Goal: Information Seeking & Learning: Learn about a topic

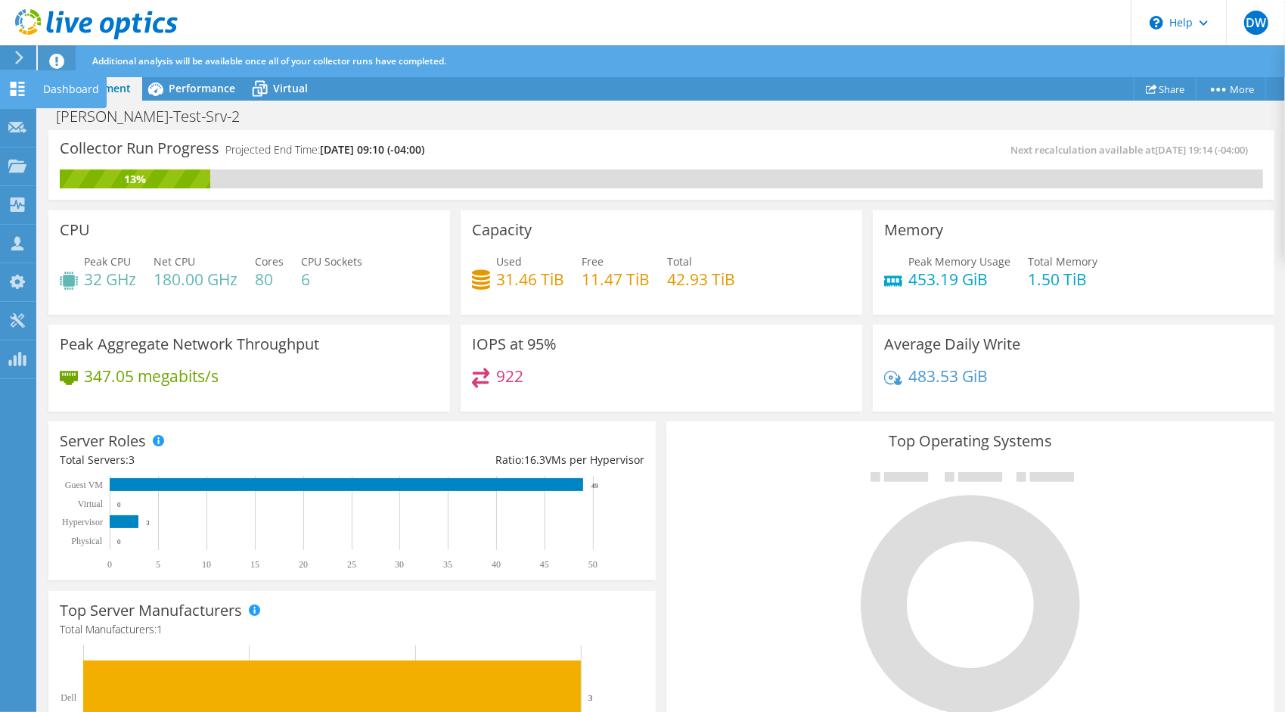
click at [23, 97] on div at bounding box center [17, 90] width 18 height 17
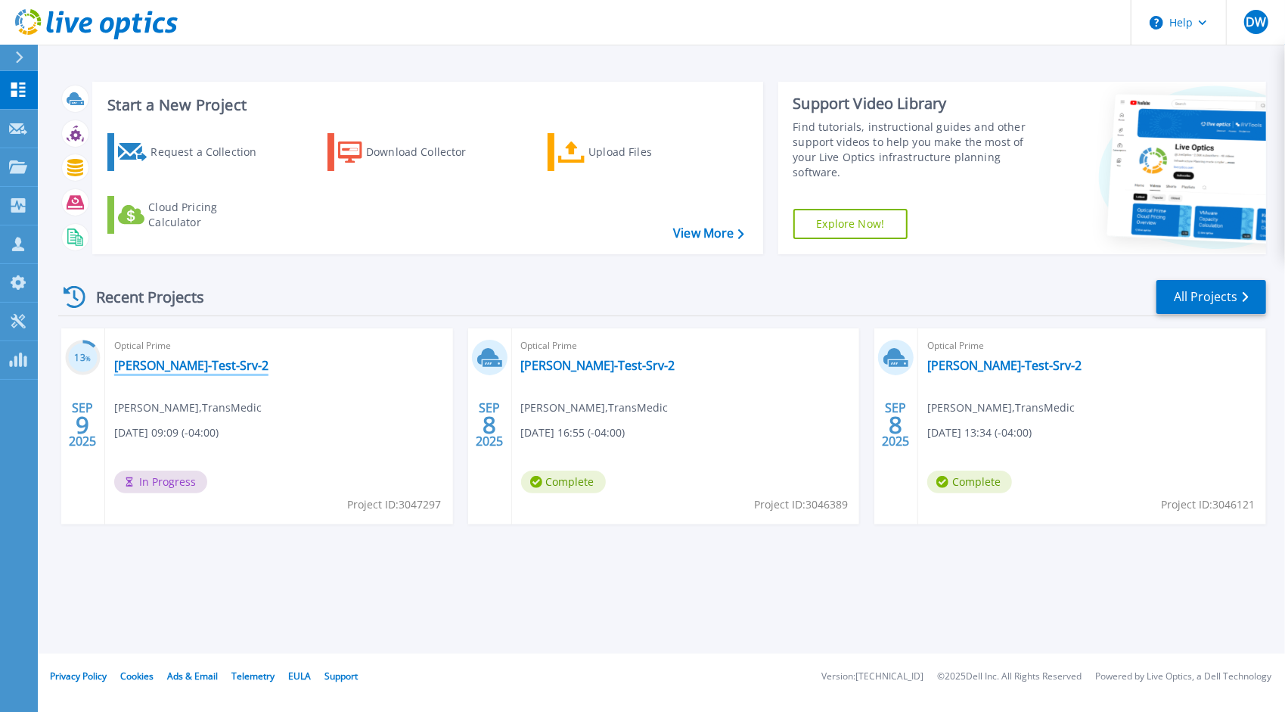
click at [142, 365] on link "[PERSON_NAME]-Test-Srv-2" at bounding box center [191, 365] width 154 height 15
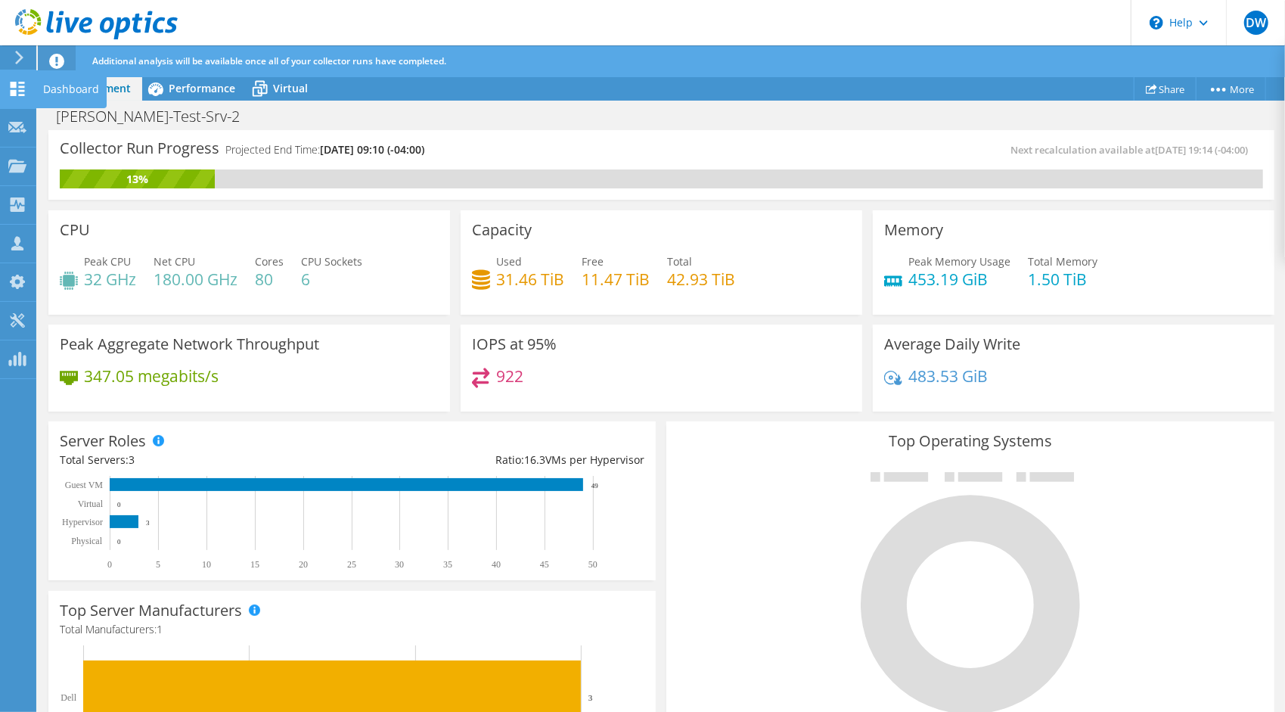
click at [20, 93] on icon at bounding box center [17, 89] width 18 height 14
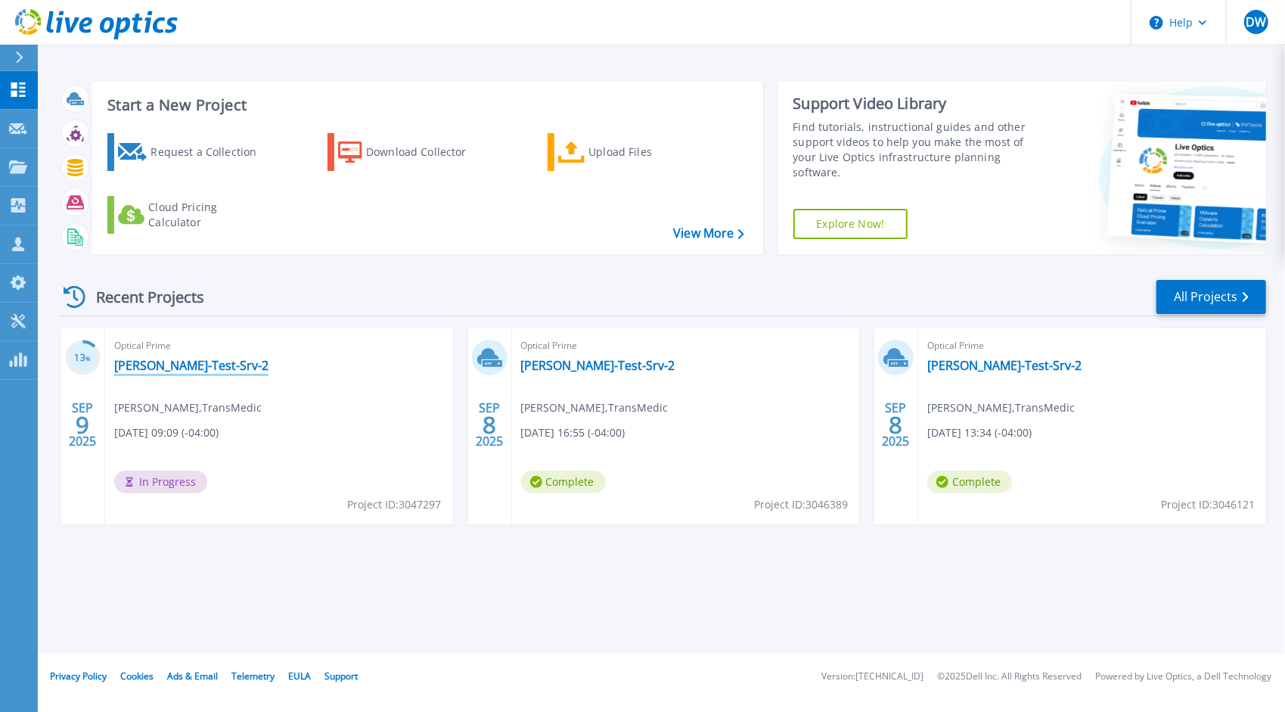
click at [153, 365] on link "[PERSON_NAME]-Test-Srv-2" at bounding box center [191, 365] width 154 height 15
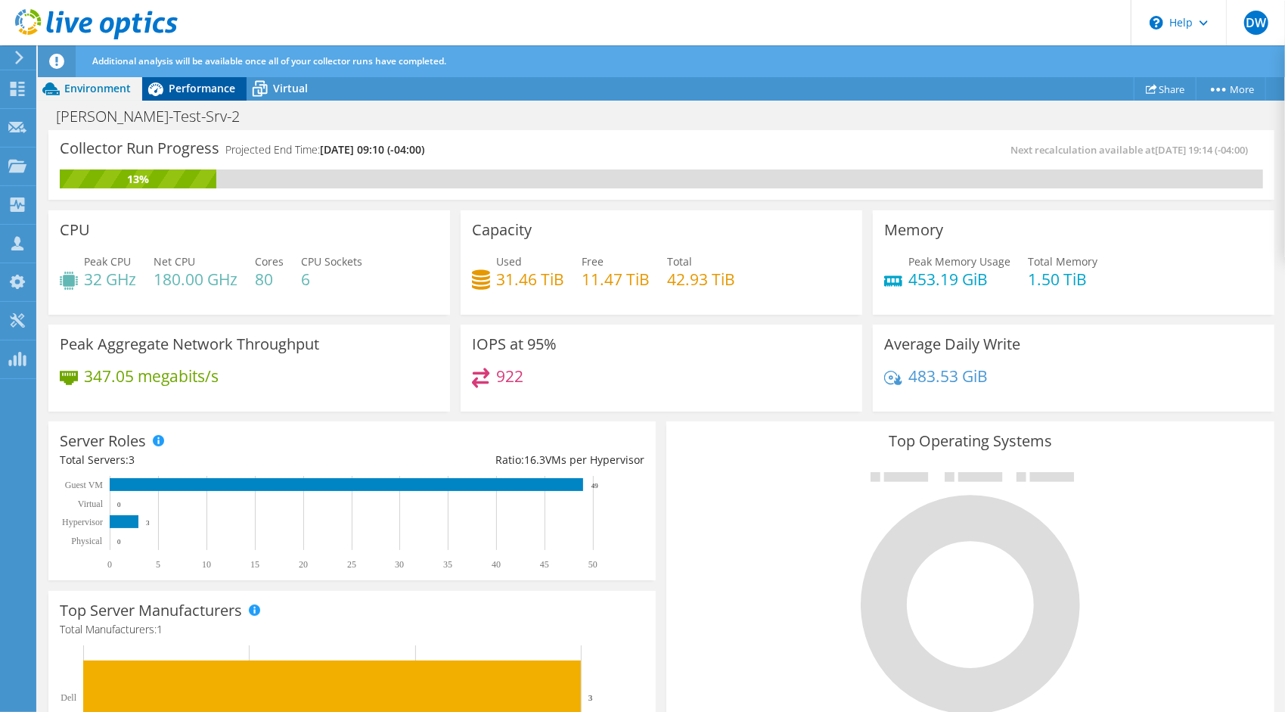
click at [197, 92] on span "Performance" at bounding box center [202, 88] width 67 height 14
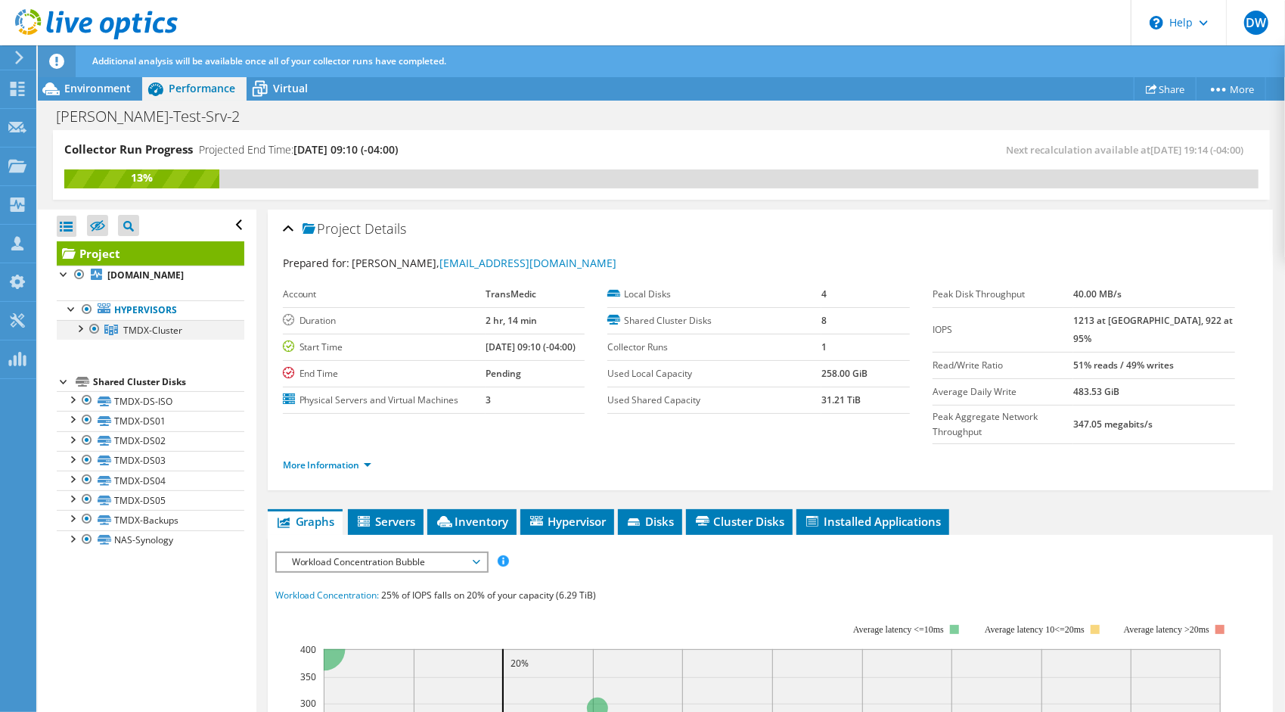
click at [81, 335] on div at bounding box center [79, 327] width 15 height 15
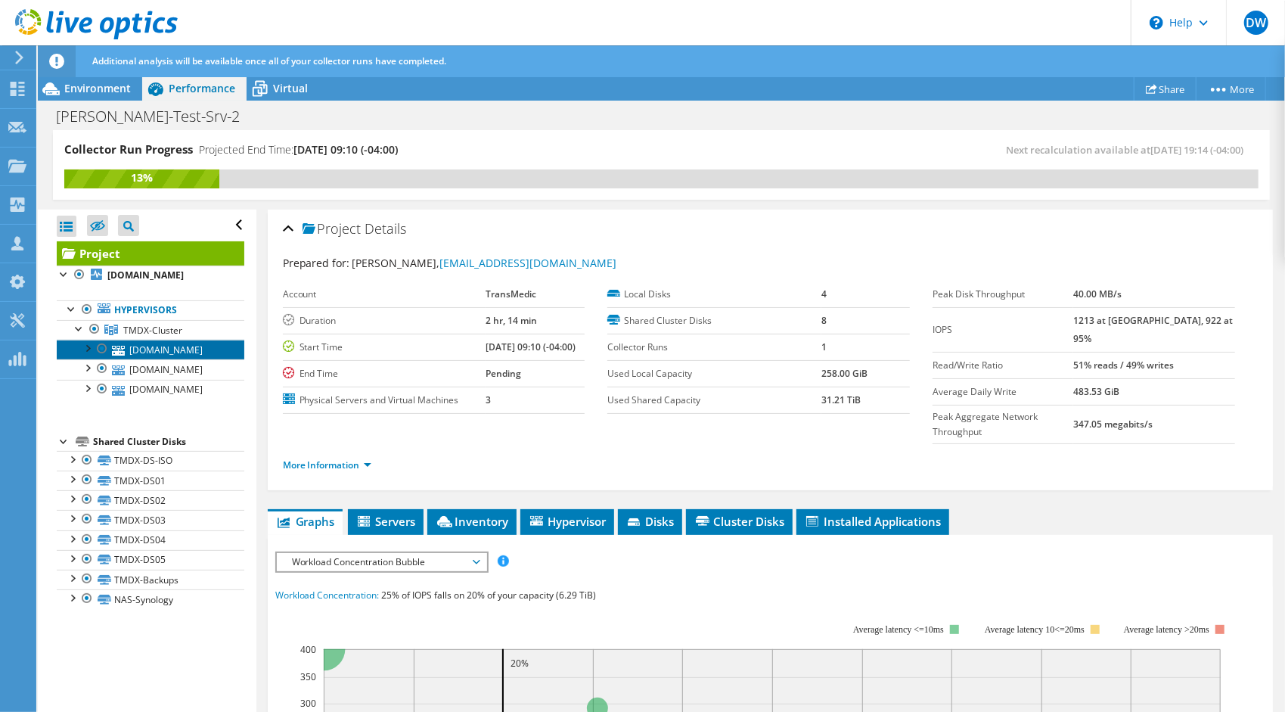
click at [163, 359] on link "[DOMAIN_NAME]" at bounding box center [151, 350] width 188 height 20
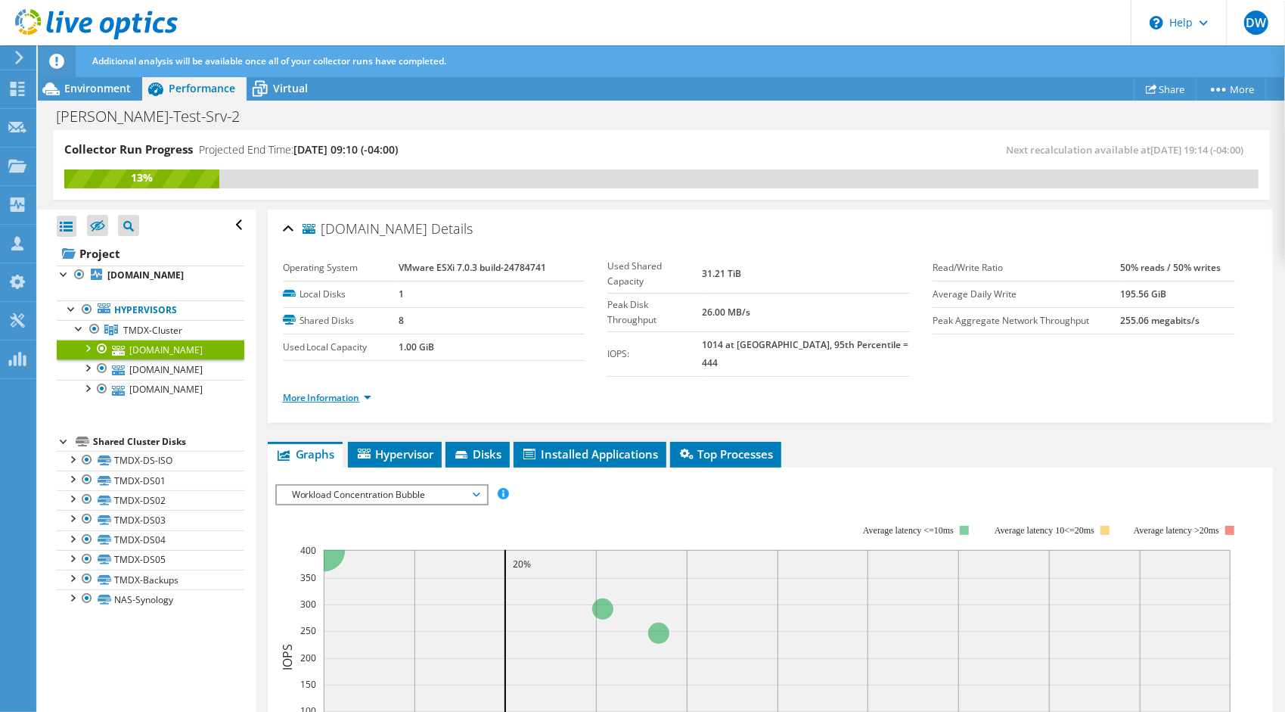
click at [358, 391] on link "More Information" at bounding box center [327, 397] width 88 height 13
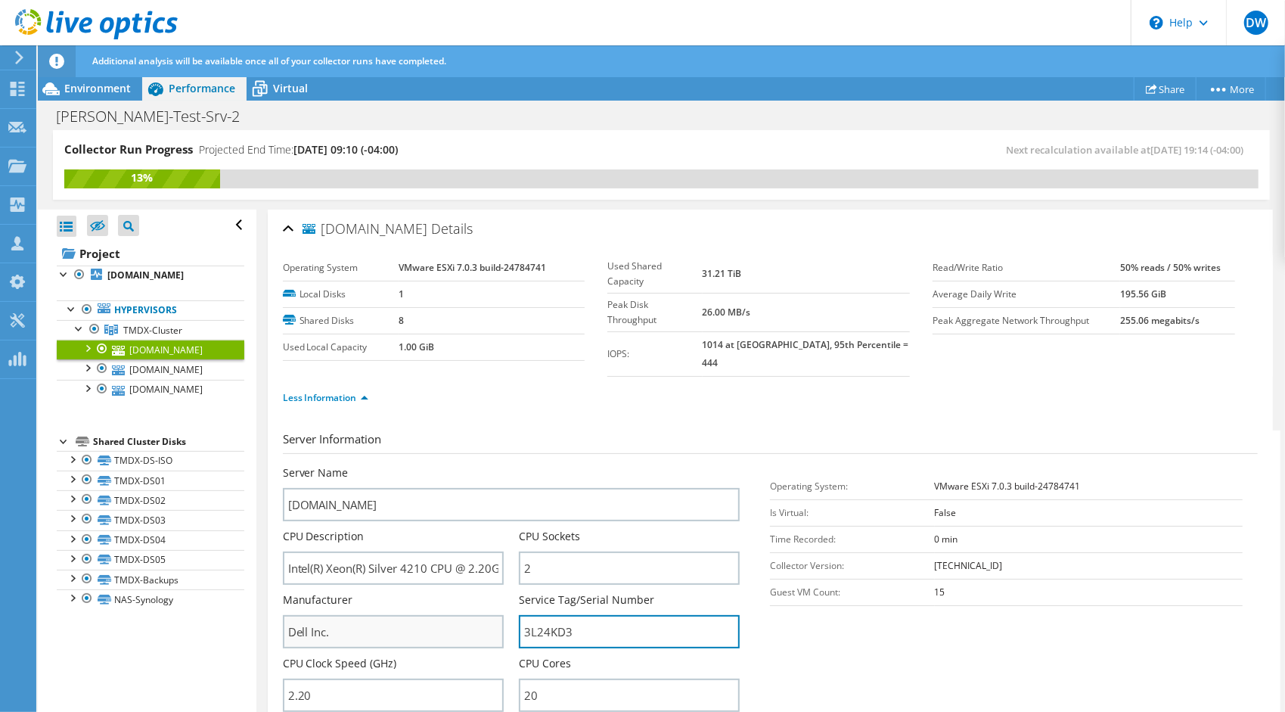
drag, startPoint x: 585, startPoint y: 616, endPoint x: 491, endPoint y: 603, distance: 94.6
click at [491, 465] on div "Server Name [DOMAIN_NAME] CPU Description Intel(R) Xeon(R) Silver 4210 CPU @ 2.…" at bounding box center [519, 465] width 473 height 0
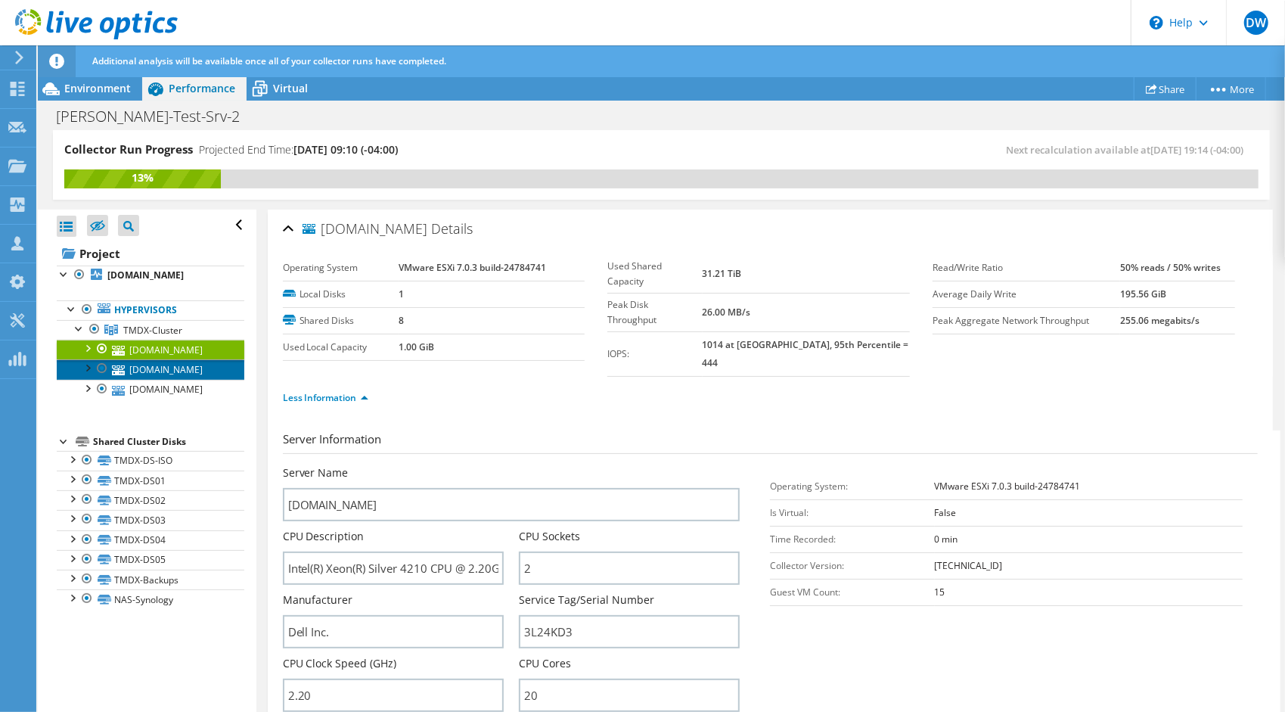
click at [169, 379] on link "[DOMAIN_NAME]" at bounding box center [151, 369] width 188 height 20
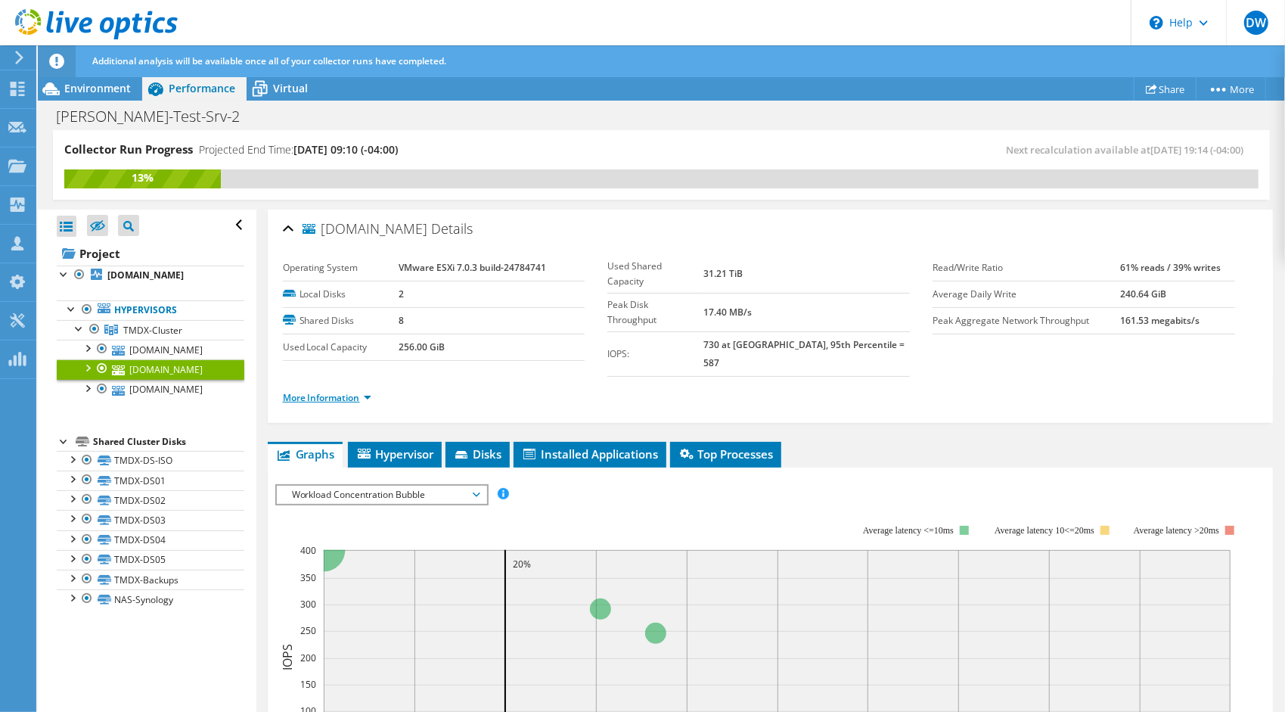
click at [364, 391] on link "More Information" at bounding box center [327, 397] width 88 height 13
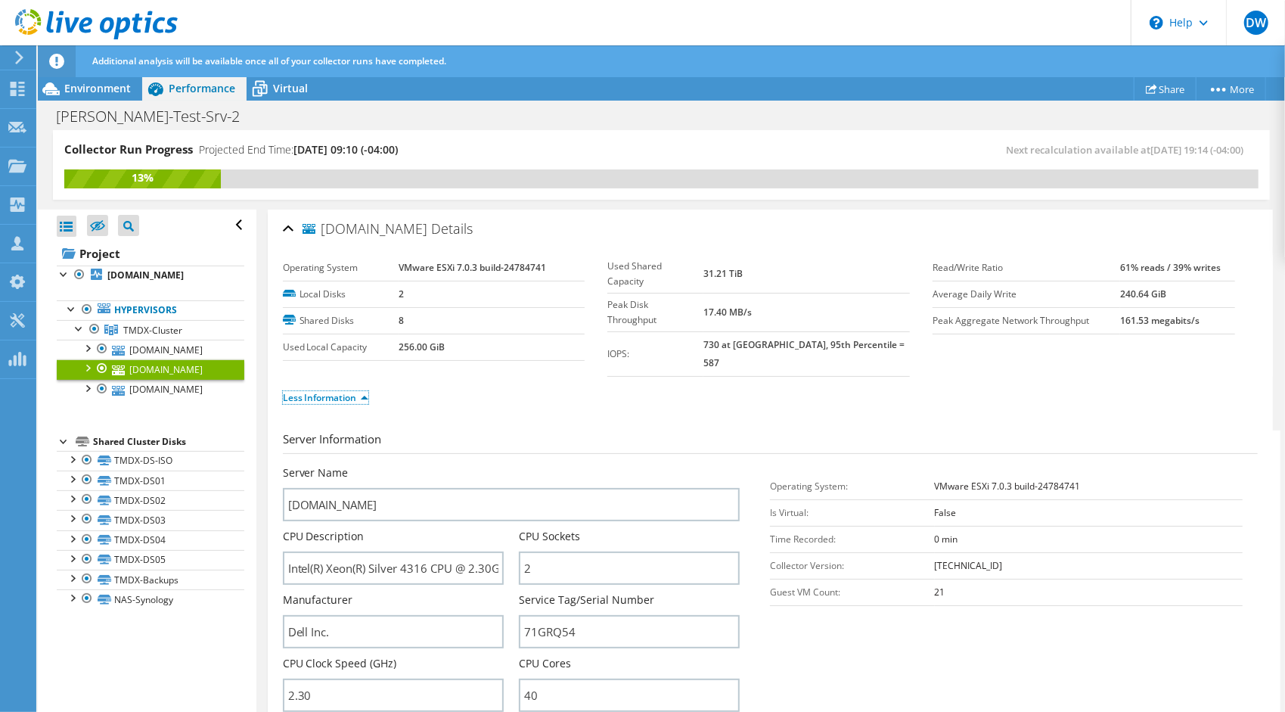
scroll to position [61, 0]
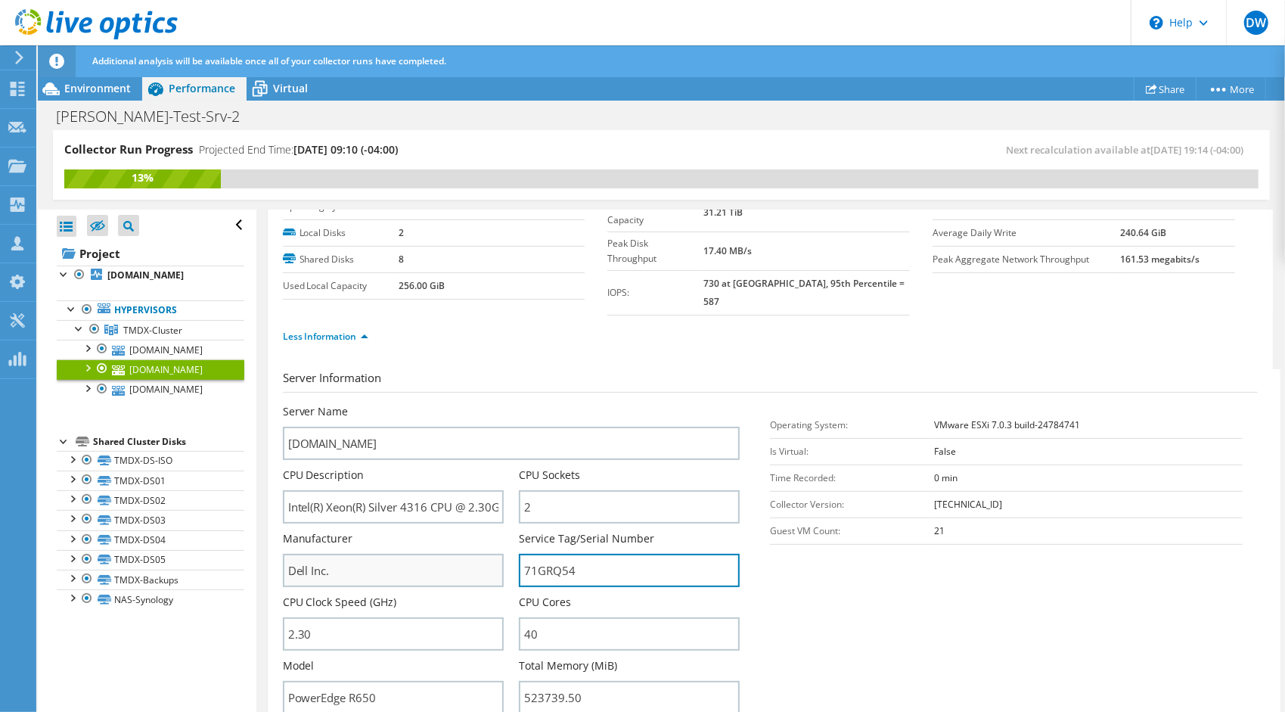
drag, startPoint x: 607, startPoint y: 556, endPoint x: 462, endPoint y: 541, distance: 145.9
click at [462, 404] on div "Server Name tmdx-esx3.woburn.transmedics.com CPU Description Intel(R) Xeon(R) S…" at bounding box center [519, 404] width 473 height 0
click at [145, 399] on link "[DOMAIN_NAME]" at bounding box center [151, 390] width 188 height 20
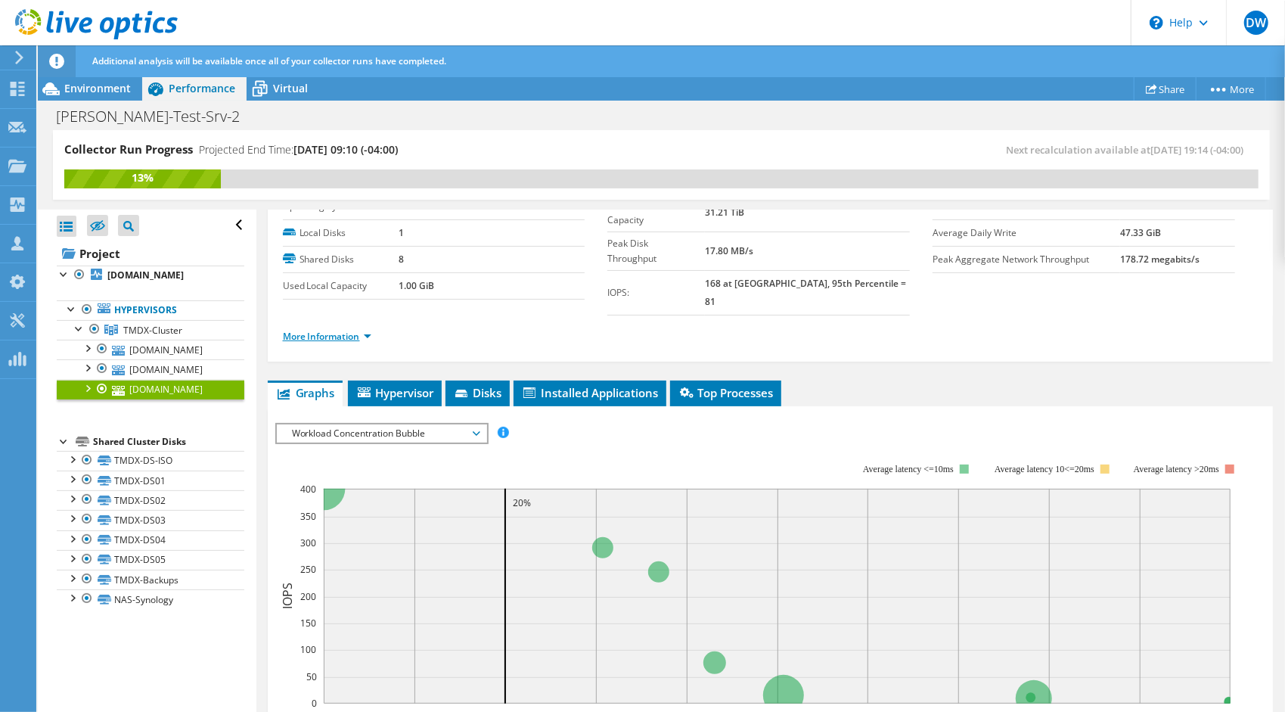
click at [346, 330] on link "More Information" at bounding box center [327, 336] width 88 height 13
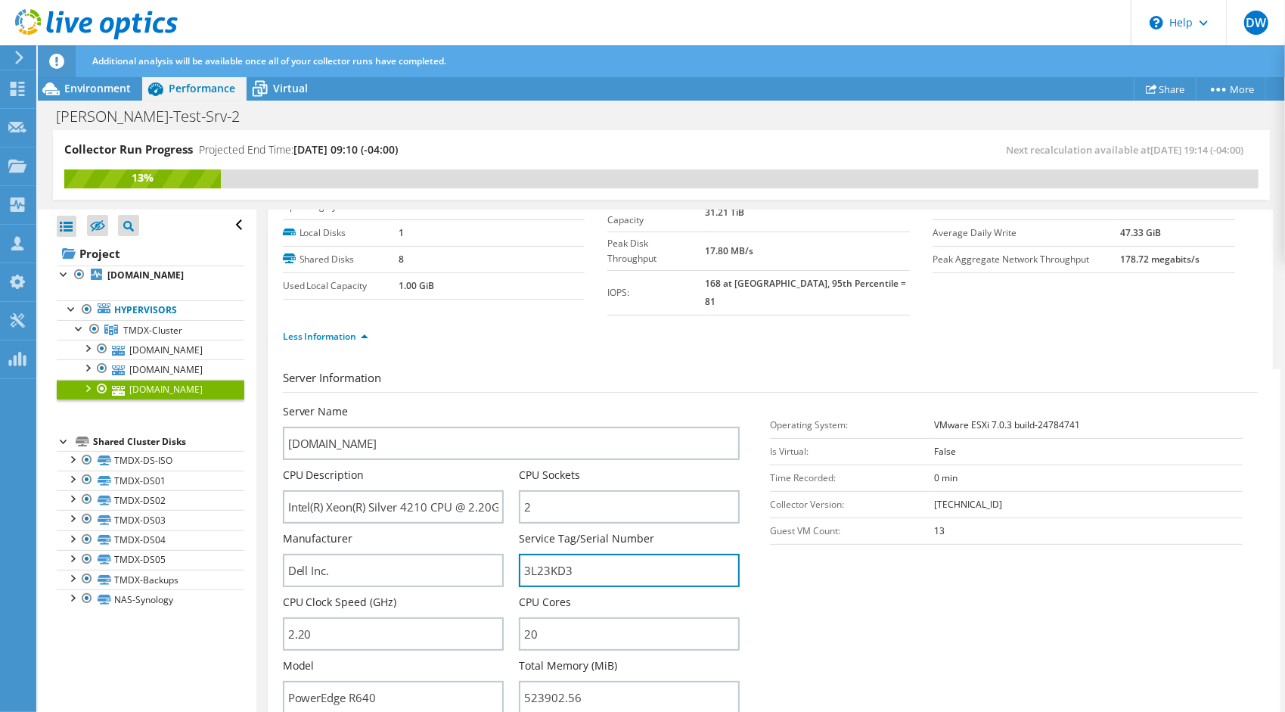
drag, startPoint x: 584, startPoint y: 555, endPoint x: 467, endPoint y: 520, distance: 122.5
click at [467, 404] on div "Server Name tmdx-esx1.woburn.transmedics.com CPU Description Intel(R) Xeon(R) S…" at bounding box center [519, 404] width 473 height 0
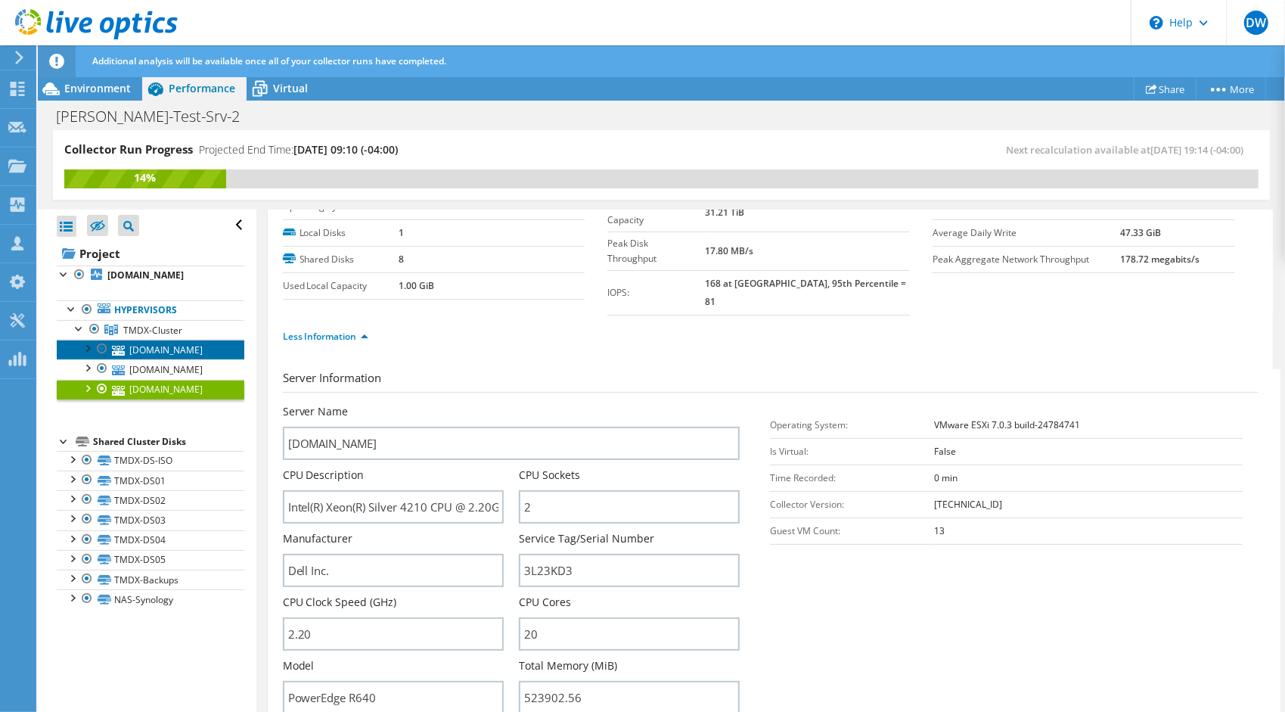
click at [159, 359] on link "[DOMAIN_NAME]" at bounding box center [151, 350] width 188 height 20
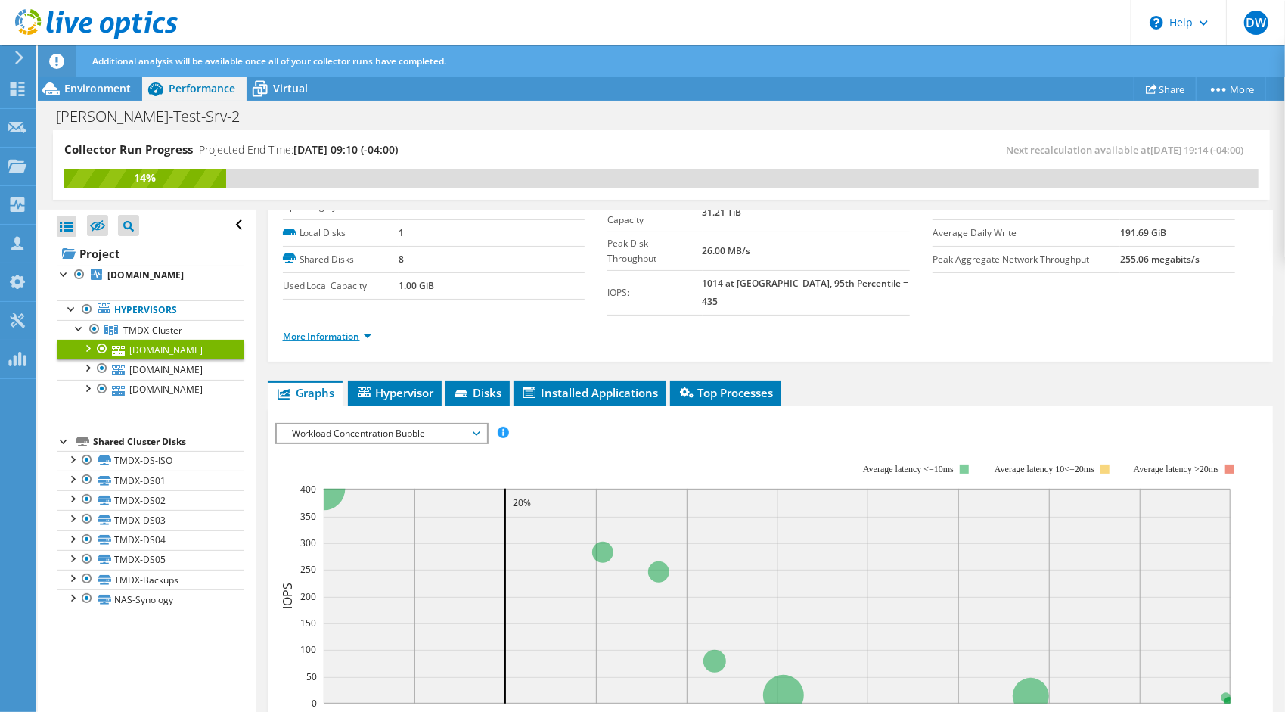
click at [364, 330] on link "More Information" at bounding box center [327, 336] width 88 height 13
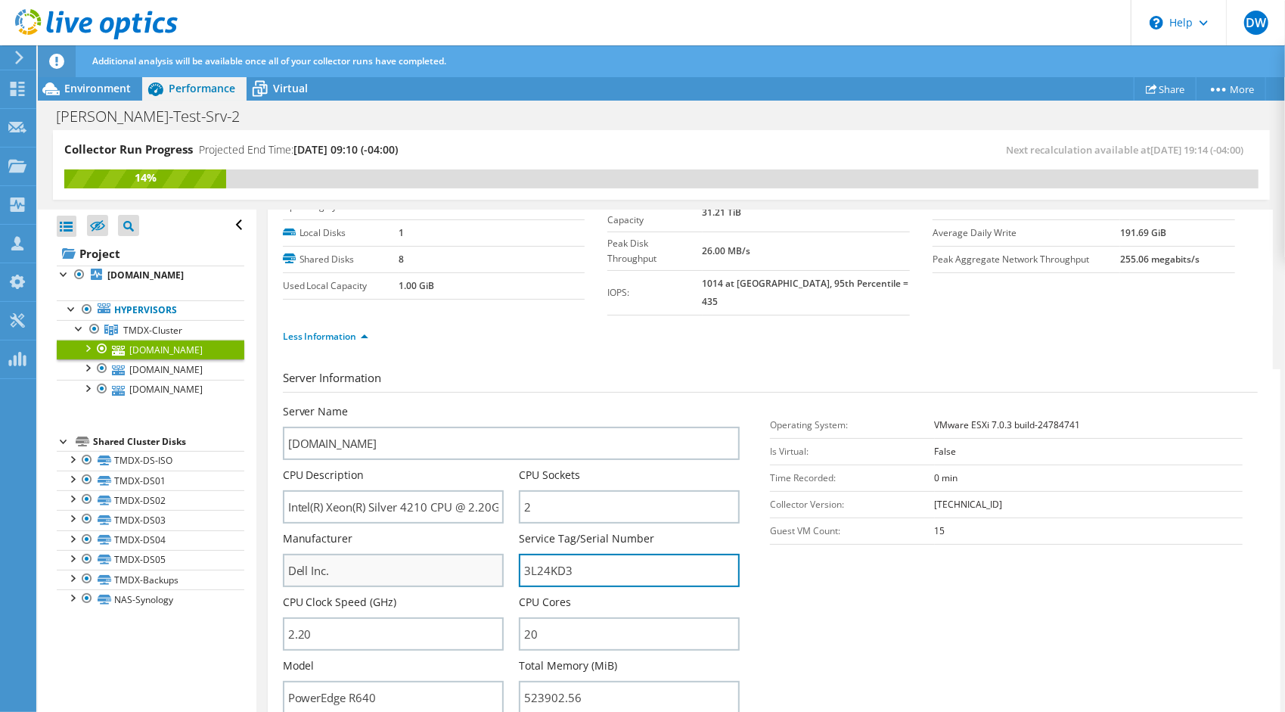
drag, startPoint x: 594, startPoint y: 548, endPoint x: 470, endPoint y: 549, distance: 124.0
click at [470, 404] on div "Server Name [DOMAIN_NAME] CPU Description Intel(R) Xeon(R) Silver 4210 CPU @ 2.…" at bounding box center [519, 404] width 473 height 0
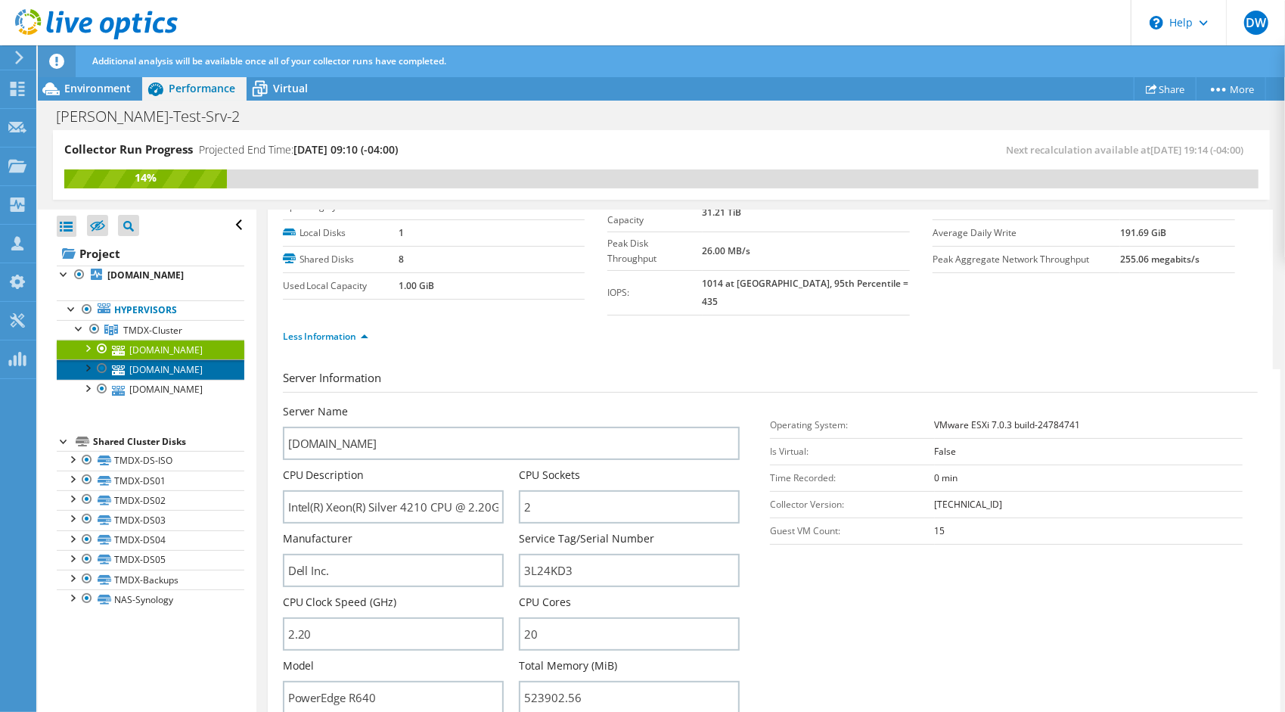
click at [136, 379] on link "[DOMAIN_NAME]" at bounding box center [151, 369] width 188 height 20
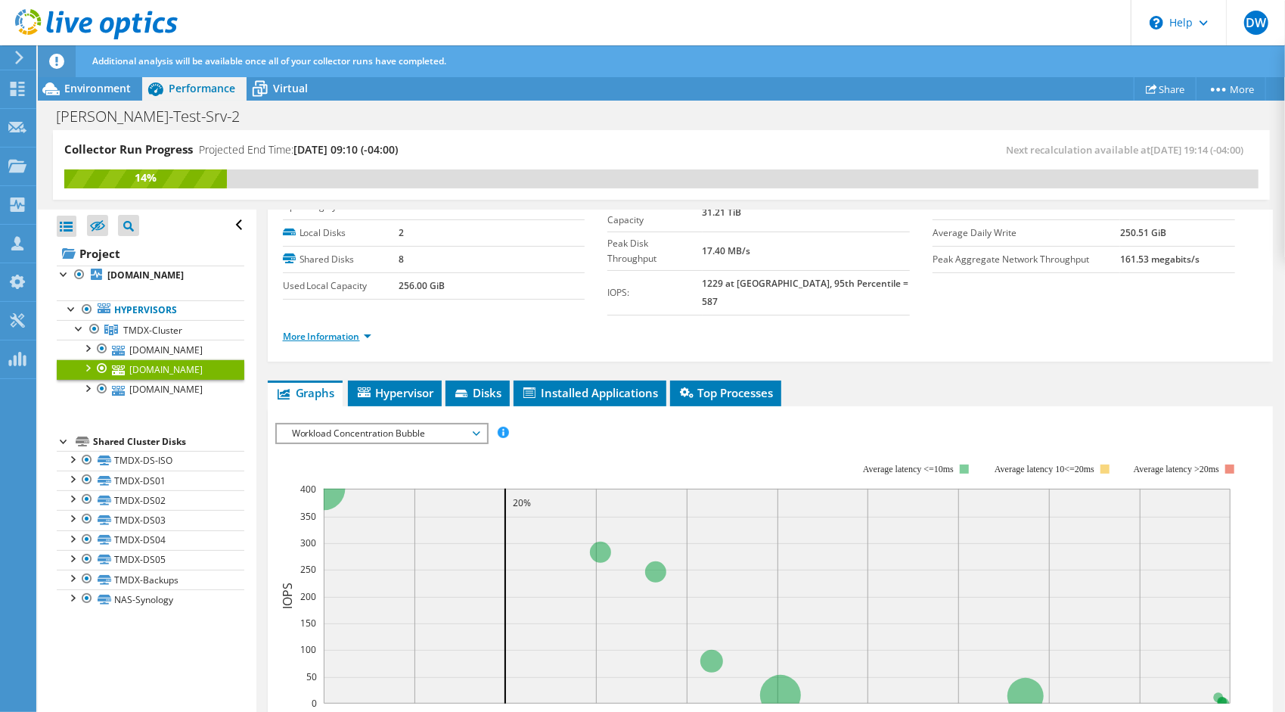
click at [351, 330] on link "More Information" at bounding box center [327, 336] width 88 height 13
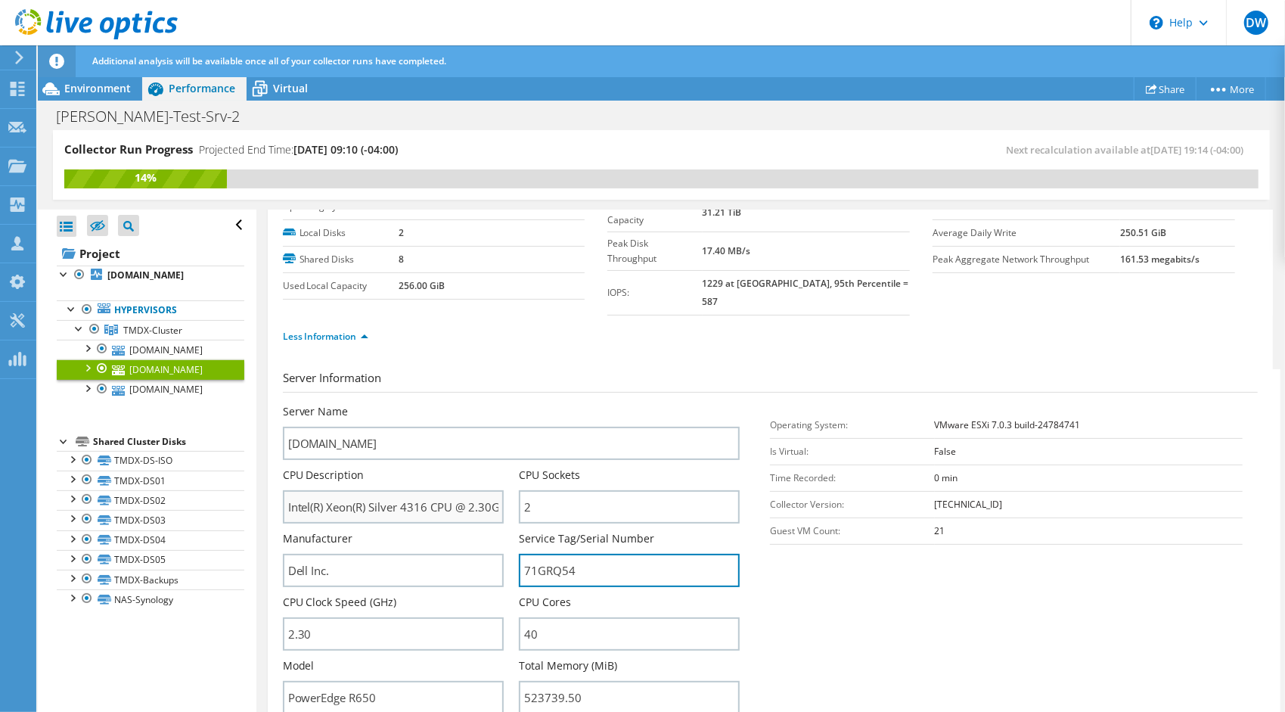
drag, startPoint x: 601, startPoint y: 558, endPoint x: 433, endPoint y: 504, distance: 177.2
click at [433, 404] on div "Server Name tmdx-esx3.woburn.transmedics.com CPU Description Intel(R) Xeon(R) S…" at bounding box center [519, 404] width 473 height 0
click at [31, 30] on icon at bounding box center [96, 24] width 163 height 31
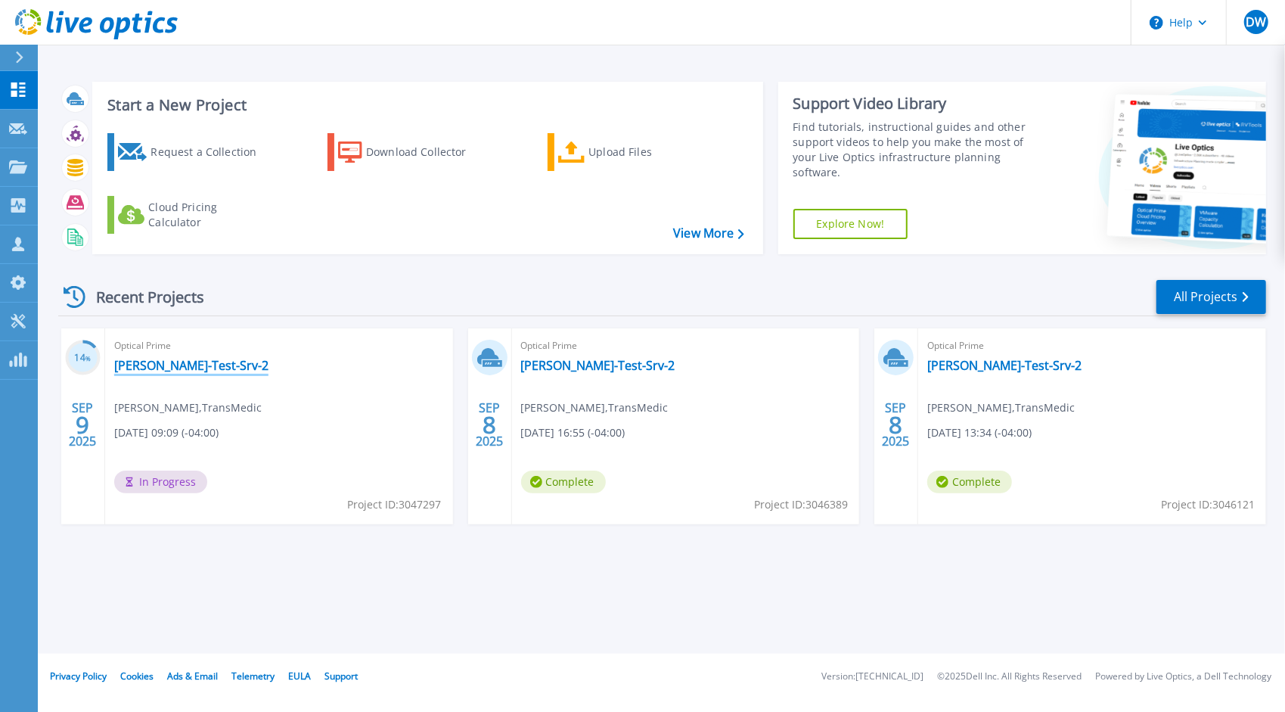
click at [160, 358] on link "[PERSON_NAME]-Test-Srv-2" at bounding box center [191, 365] width 154 height 15
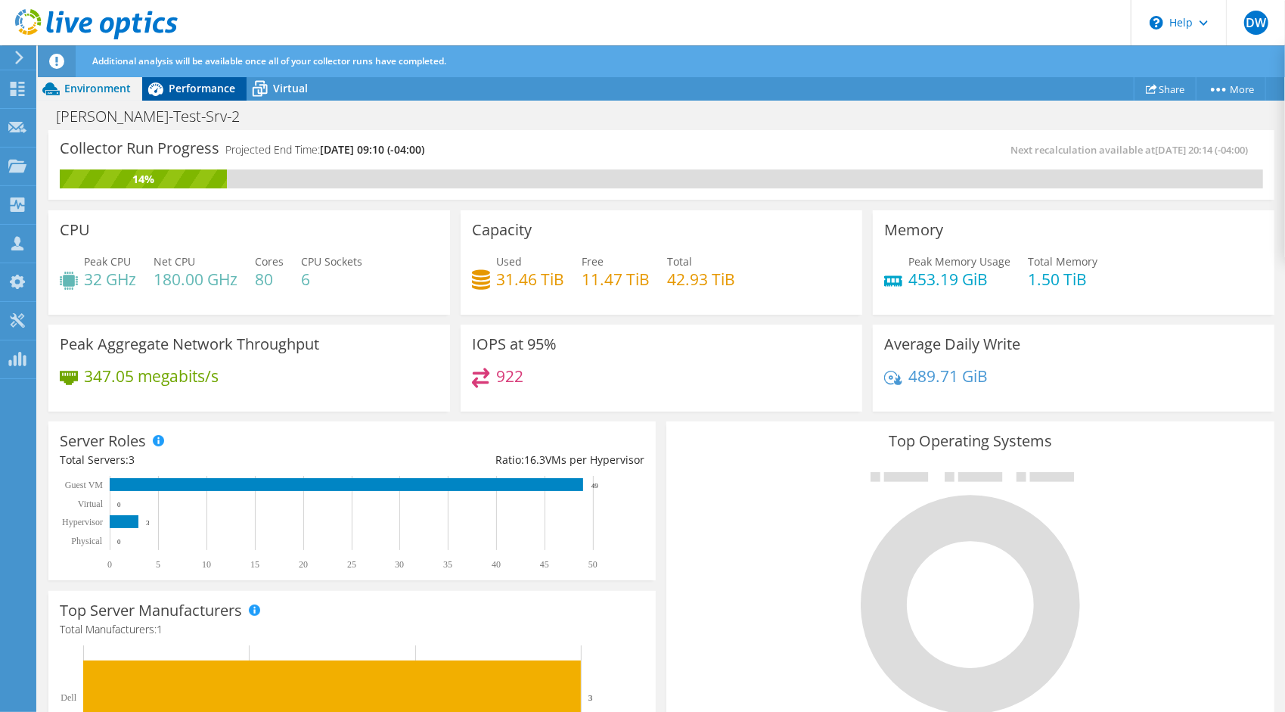
click at [194, 94] on span "Performance" at bounding box center [202, 88] width 67 height 14
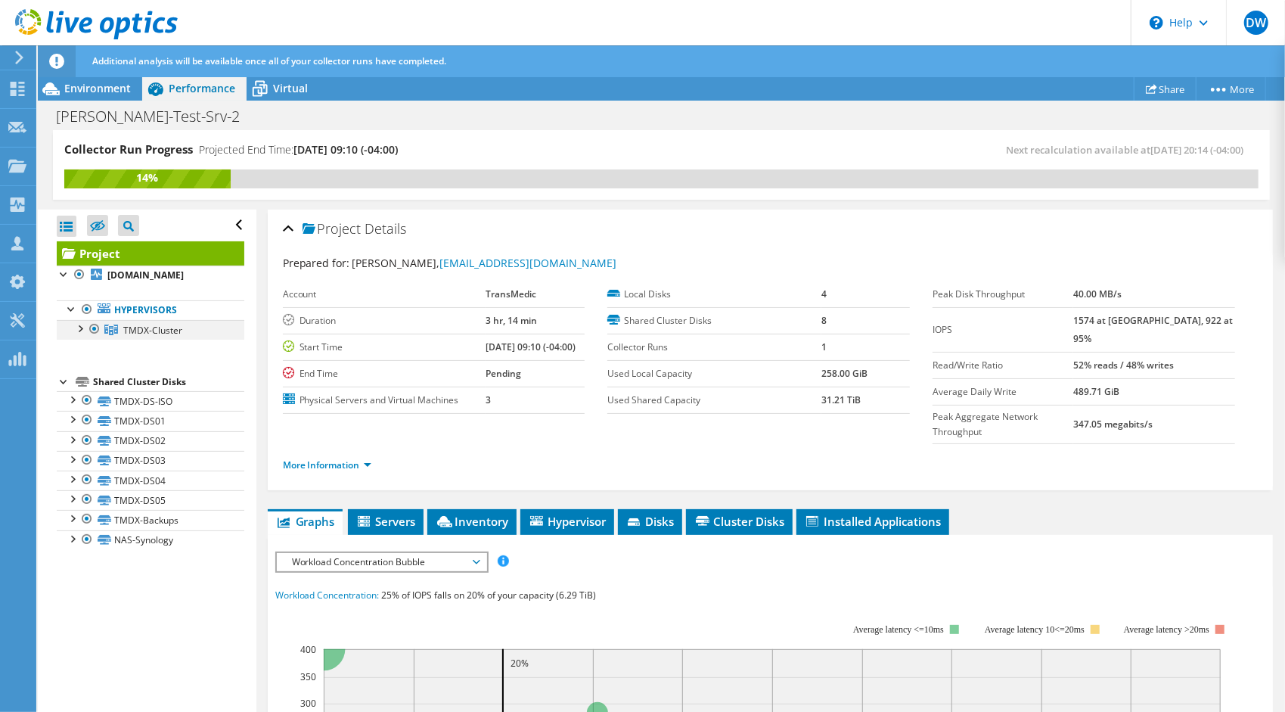
click at [80, 335] on div at bounding box center [79, 327] width 15 height 15
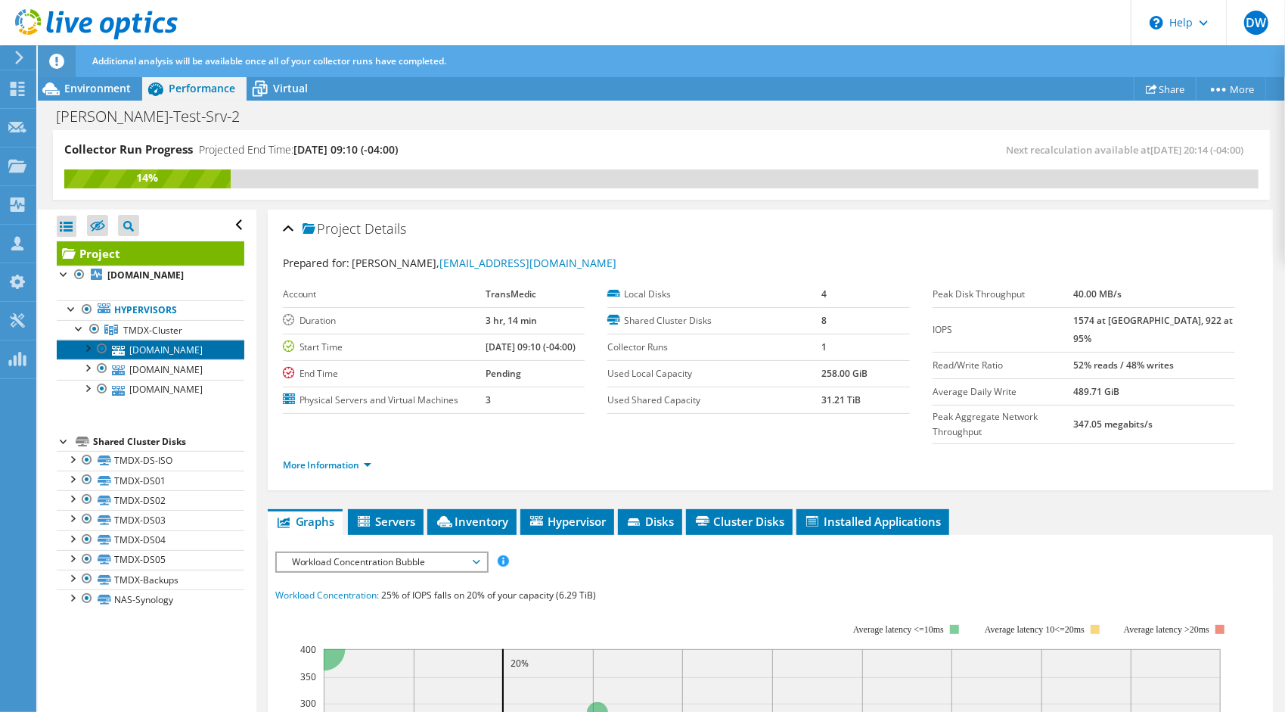
click at [150, 359] on link "[DOMAIN_NAME]" at bounding box center [151, 350] width 188 height 20
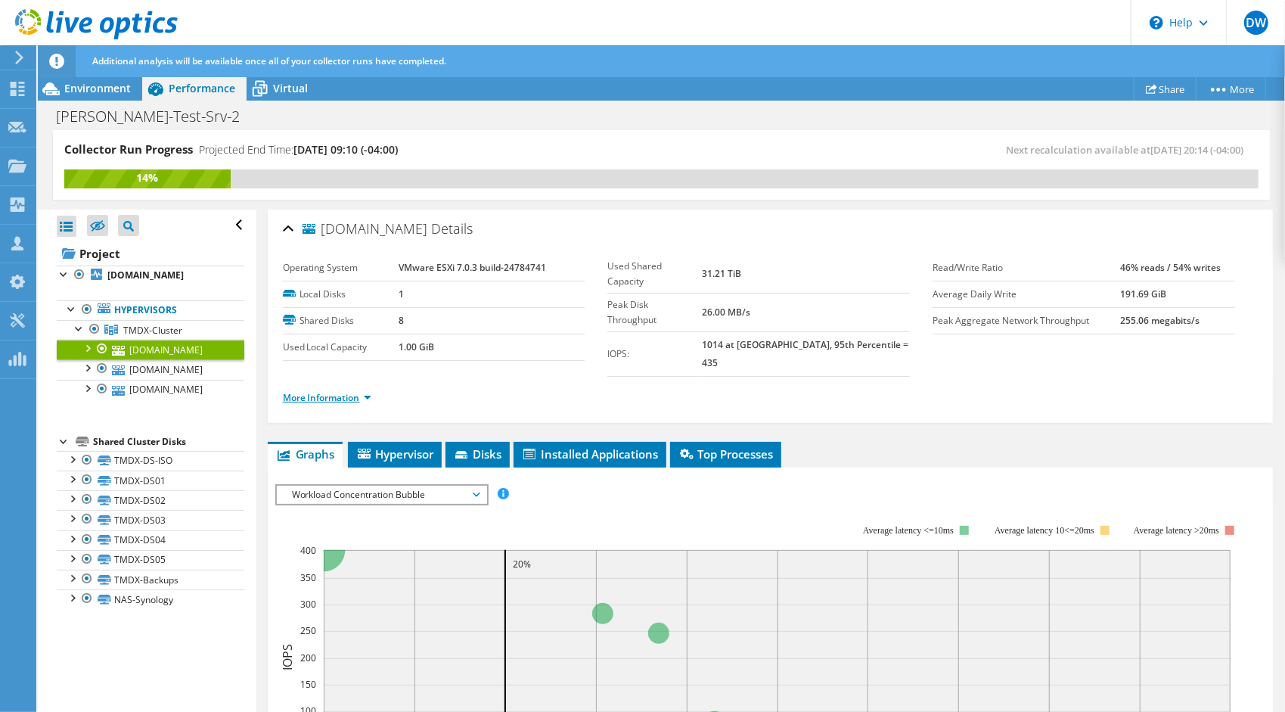
click at [346, 391] on link "More Information" at bounding box center [327, 397] width 88 height 13
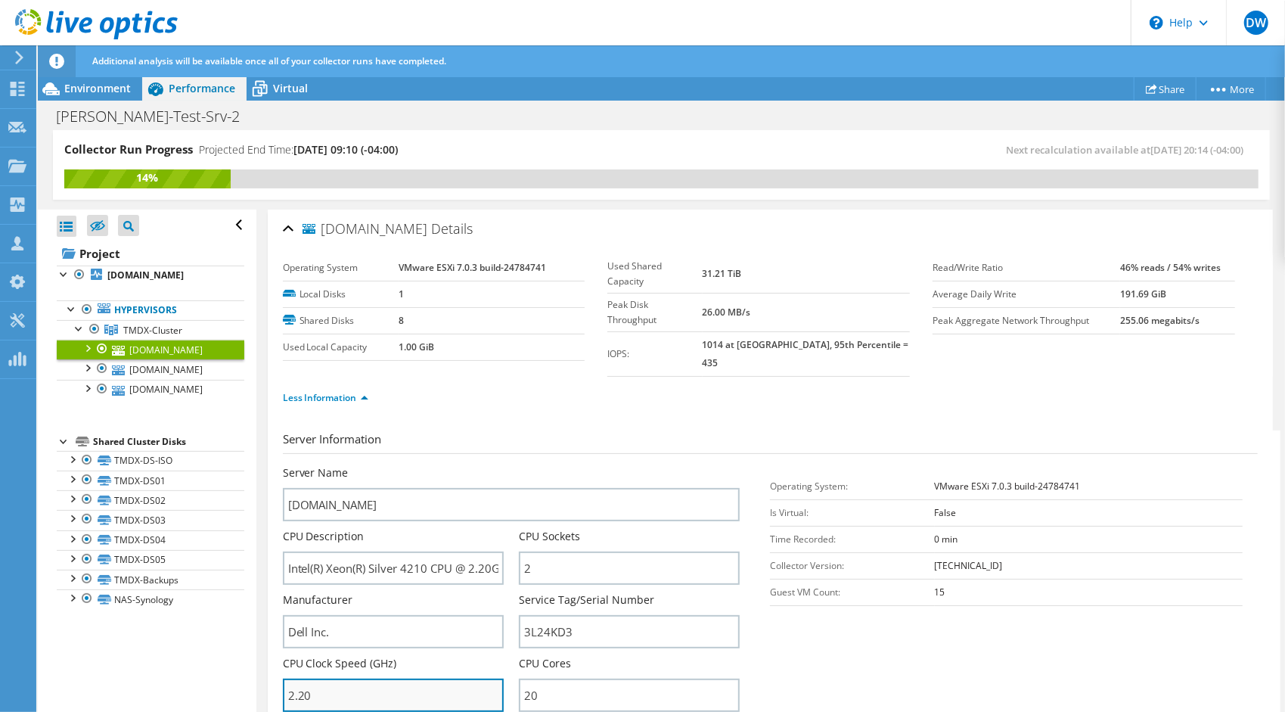
click at [376, 678] on input "2.20" at bounding box center [393, 694] width 221 height 33
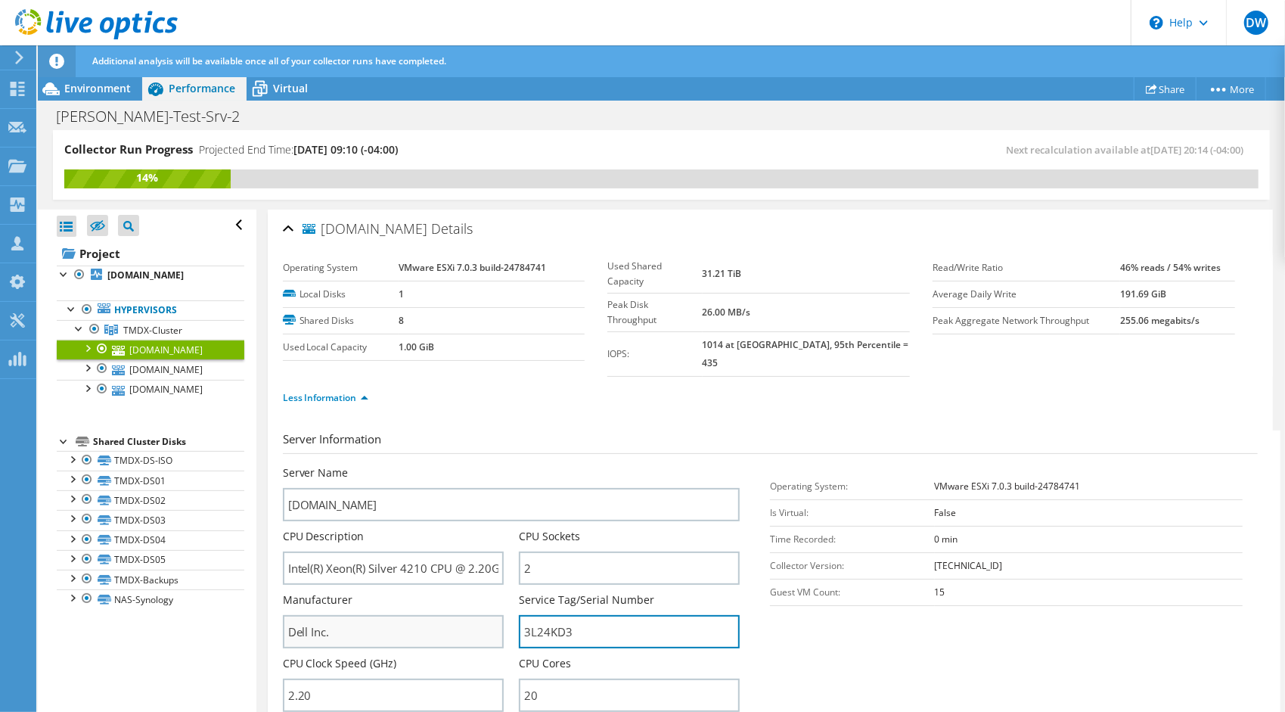
drag, startPoint x: 580, startPoint y: 615, endPoint x: 476, endPoint y: 614, distance: 104.4
click at [476, 465] on div "Server Name [DOMAIN_NAME] CPU Description Intel(R) Xeon(R) Silver 4210 CPU @ 2.…" at bounding box center [519, 465] width 473 height 0
